Goal: Transaction & Acquisition: Purchase product/service

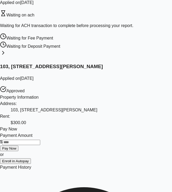
scroll to position [29, 0]
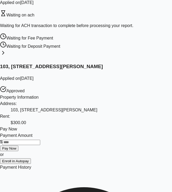
drag, startPoint x: 65, startPoint y: 157, endPoint x: 70, endPoint y: 157, distance: 5.1
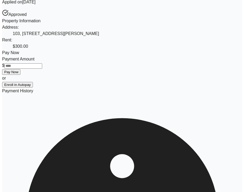
scroll to position [129, 0]
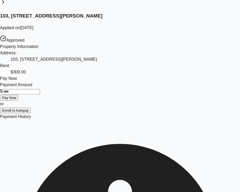
click at [40, 95] on input "Payment Amount" at bounding box center [21, 91] width 38 height 5
type input "*"
click at [18, 101] on button "Pay Now" at bounding box center [9, 98] width 18 height 6
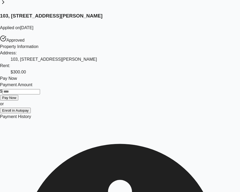
click at [92, 95] on div "Payment Amount $" at bounding box center [120, 88] width 240 height 13
click at [40, 95] on input "Payment Amount" at bounding box center [21, 91] width 38 height 5
type input "*"
click at [18, 101] on button "Pay Now" at bounding box center [9, 98] width 18 height 6
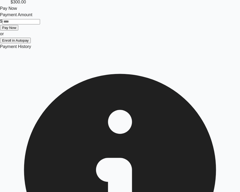
scroll to position [265, 0]
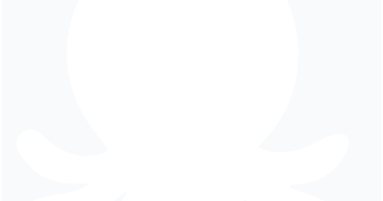
scroll to position [118, 0]
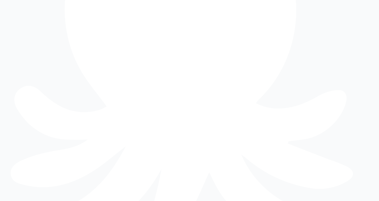
type input "*"
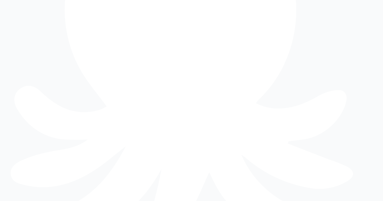
scroll to position [0, 0]
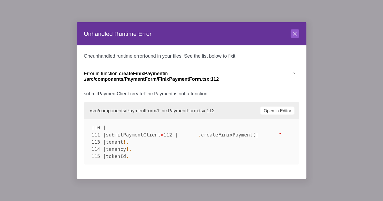
scroll to position [0, 0]
click at [296, 30] on icon at bounding box center [295, 33] width 6 height 6
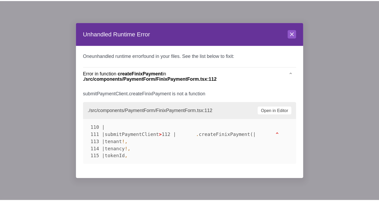
scroll to position [25, 0]
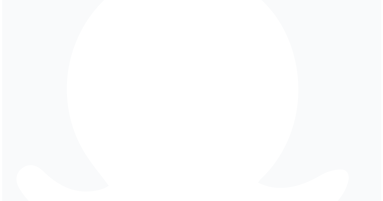
scroll to position [124, 0]
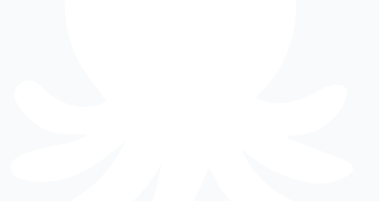
drag, startPoint x: 119, startPoint y: 156, endPoint x: 133, endPoint y: 156, distance: 13.6
type input "*"
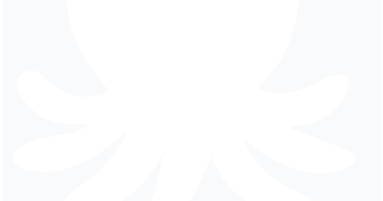
scroll to position [159, 0]
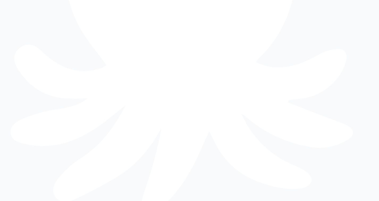
type input "*"
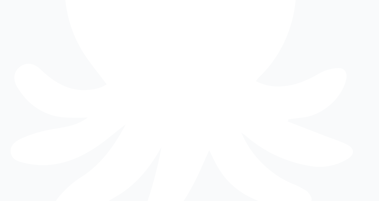
type input "*"
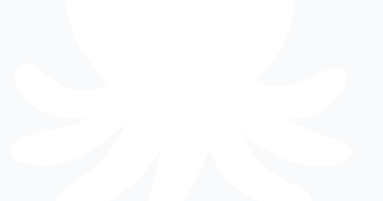
scroll to position [12, 0]
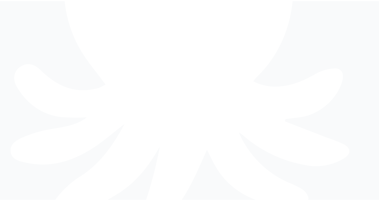
scroll to position [49, 0]
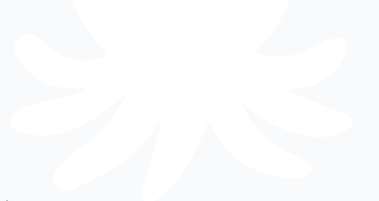
scroll to position [171, 0]
type input "*"
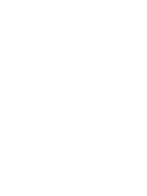
scroll to position [116, 0]
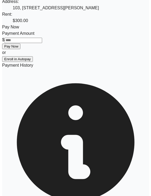
scroll to position [178, 0]
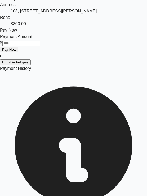
click at [40, 46] on input "Payment Amount" at bounding box center [21, 43] width 38 height 5
type input "****"
click at [18, 52] on button "Pay Now" at bounding box center [9, 50] width 18 height 6
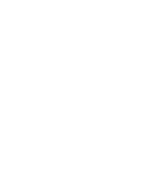
scroll to position [177, 0]
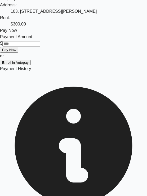
click at [40, 46] on input "Payment Amount" at bounding box center [21, 43] width 38 height 5
type input "****"
click at [18, 53] on button "Pay Now" at bounding box center [9, 50] width 18 height 6
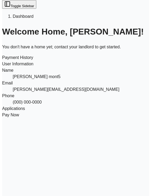
scroll to position [177, 0]
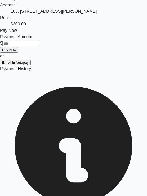
click at [40, 46] on input "Payment Amount" at bounding box center [21, 43] width 38 height 5
type input "****"
click at [18, 53] on button "Pay Now" at bounding box center [9, 50] width 18 height 6
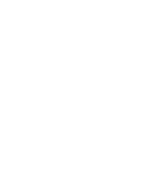
scroll to position [81, 0]
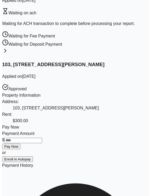
scroll to position [124, 0]
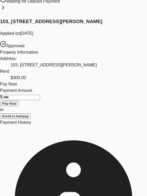
click at [40, 100] on input "Payment Amount" at bounding box center [21, 97] width 38 height 5
type input "****"
click at [18, 106] on button "Pay Now" at bounding box center [9, 104] width 18 height 6
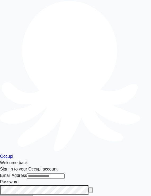
type input "**********"
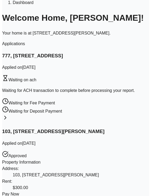
scroll to position [102, 0]
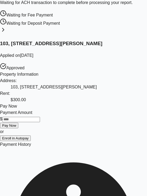
click at [35, 122] on input "Payment Amount" at bounding box center [21, 119] width 38 height 5
type input "**"
click at [18, 128] on button "Pay Now" at bounding box center [9, 126] width 18 height 6
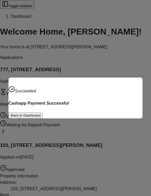
click at [43, 113] on button "Back to Dashboard" at bounding box center [26, 116] width 34 height 6
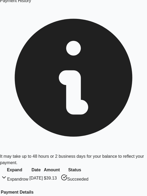
scroll to position [247, 0]
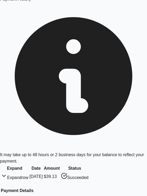
click at [43, 172] on td "[DATE]" at bounding box center [36, 176] width 14 height 9
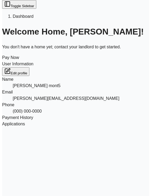
scroll to position [107, 0]
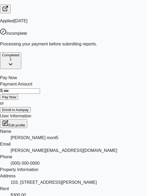
click at [40, 88] on input "Payment Amount" at bounding box center [21, 90] width 38 height 5
type input "**"
click at [18, 94] on button "Pay Now" at bounding box center [9, 97] width 18 height 6
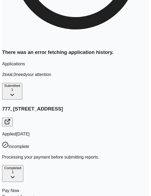
scroll to position [136, 0]
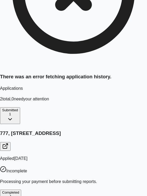
type input "**"
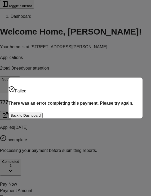
click at [55, 37] on div "Failed There was an error completing this payment. Please try again. Back to Da…" at bounding box center [75, 98] width 151 height 196
click at [43, 116] on button "Back to Dashboard" at bounding box center [26, 116] width 34 height 6
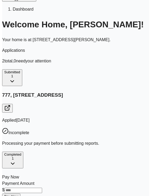
scroll to position [8, 0]
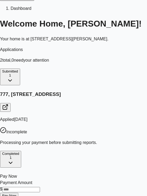
click at [33, 187] on input "Payment Amount" at bounding box center [21, 189] width 38 height 5
type input "**"
click at [18, 193] on button "Pay Now" at bounding box center [9, 196] width 18 height 6
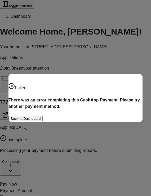
click at [43, 117] on button "Back to Dashboard" at bounding box center [26, 119] width 34 height 6
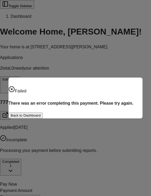
click at [43, 117] on button "Back to Dashboard" at bounding box center [26, 116] width 34 height 6
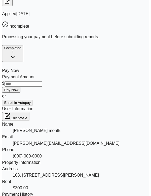
scroll to position [94, 0]
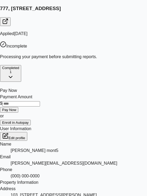
click at [40, 101] on input "Payment Amount" at bounding box center [21, 103] width 38 height 5
type input "**"
click at [18, 107] on button "Pay Now" at bounding box center [9, 110] width 18 height 6
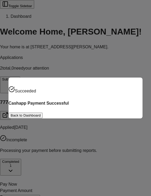
click at [43, 115] on button "Back to Dashboard" at bounding box center [26, 116] width 34 height 6
click at [43, 118] on button "Back to Dashboard" at bounding box center [26, 116] width 34 height 6
